Goal: Task Accomplishment & Management: Complete application form

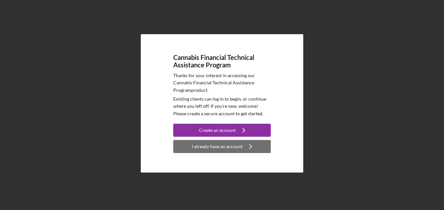
click at [212, 148] on div "I already have an account" at bounding box center [217, 146] width 51 height 13
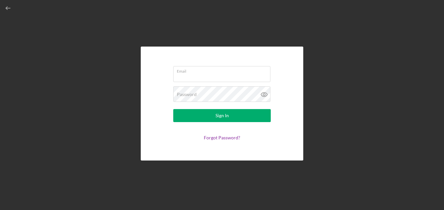
type input "[EMAIL_ADDRESS][DOMAIN_NAME]"
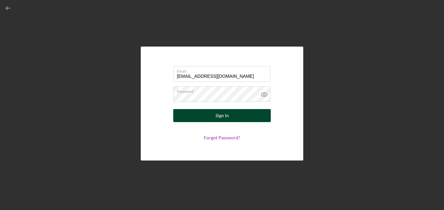
click at [222, 115] on div "Sign In" at bounding box center [221, 115] width 13 height 13
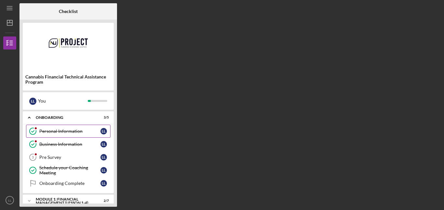
click at [33, 129] on icon "Personal Information" at bounding box center [33, 131] width 16 height 16
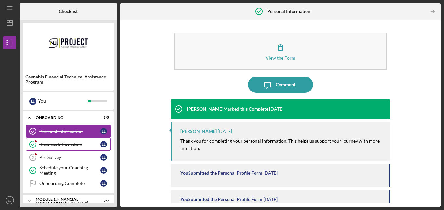
click at [33, 142] on icon "Business Information" at bounding box center [33, 144] width 16 height 16
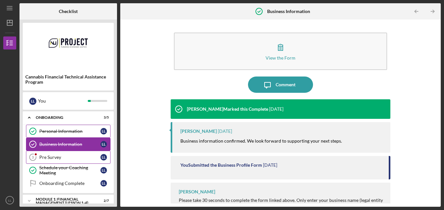
click at [33, 156] on tspan "3" at bounding box center [33, 157] width 2 height 4
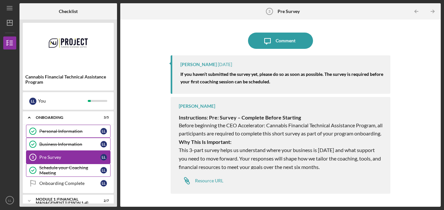
click at [57, 169] on div "Schedule your Coaching Meeting" at bounding box center [69, 170] width 61 height 10
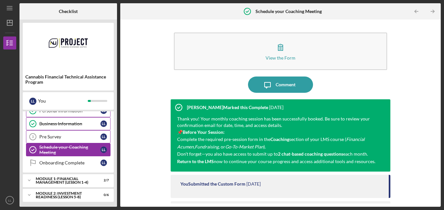
scroll to position [23, 0]
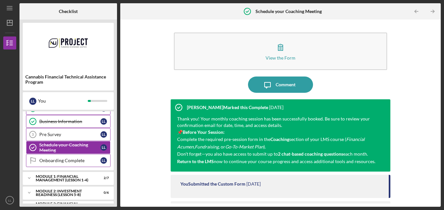
click at [65, 161] on div "Onboarding Complete" at bounding box center [69, 160] width 61 height 5
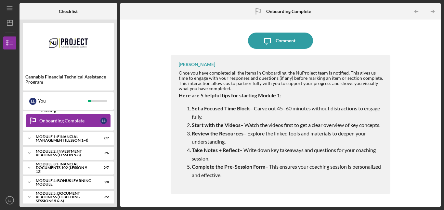
scroll to position [66, 0]
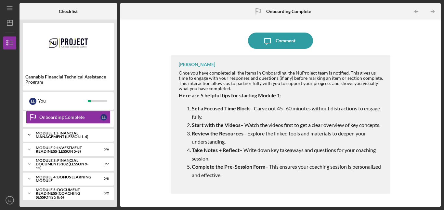
click at [62, 132] on div "Module 1: Financial Management (Lesson 1-4)" at bounding box center [71, 134] width 70 height 7
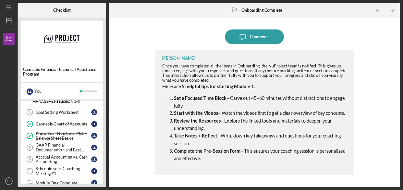
scroll to position [88, 0]
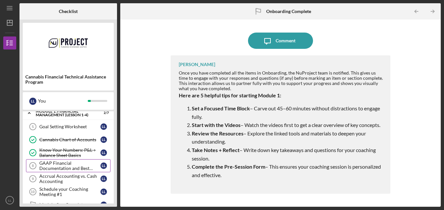
click at [68, 165] on div "GAAP Financial Documentation and Best Practices" at bounding box center [69, 165] width 61 height 10
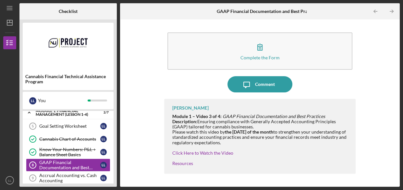
scroll to position [88, 0]
